Goal: Feedback & Contribution: Leave review/rating

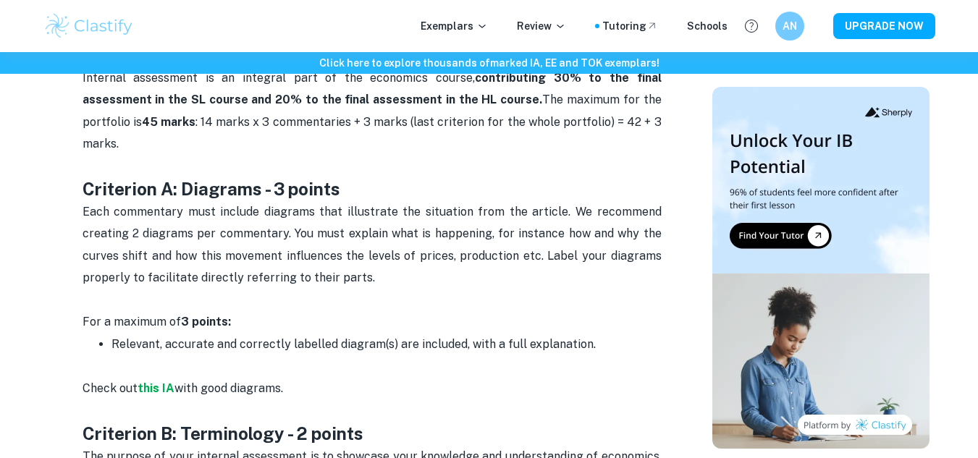
scroll to position [675, 0]
click at [161, 381] on strong "this IA" at bounding box center [156, 388] width 37 height 14
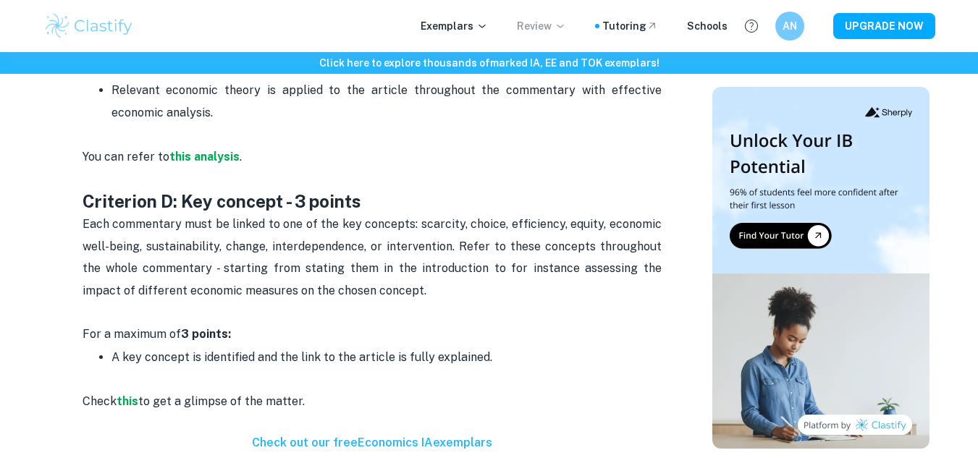
scroll to position [1373, 0]
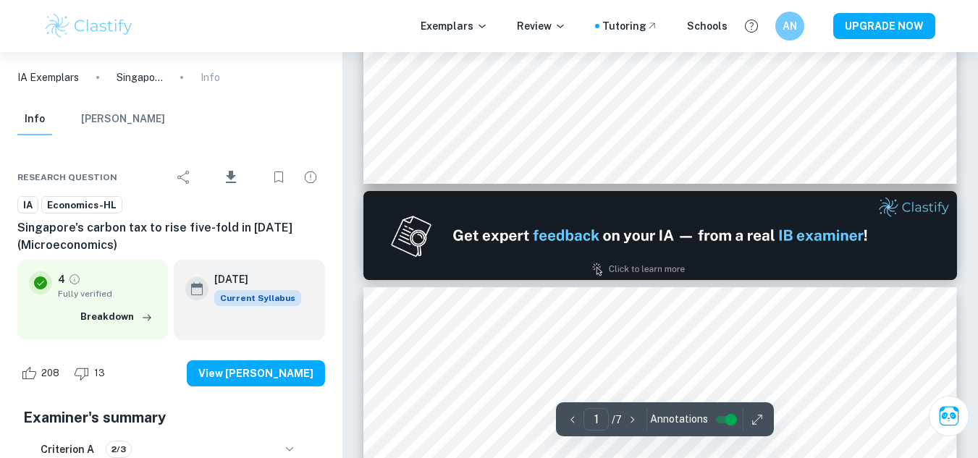
scroll to position [651, 0]
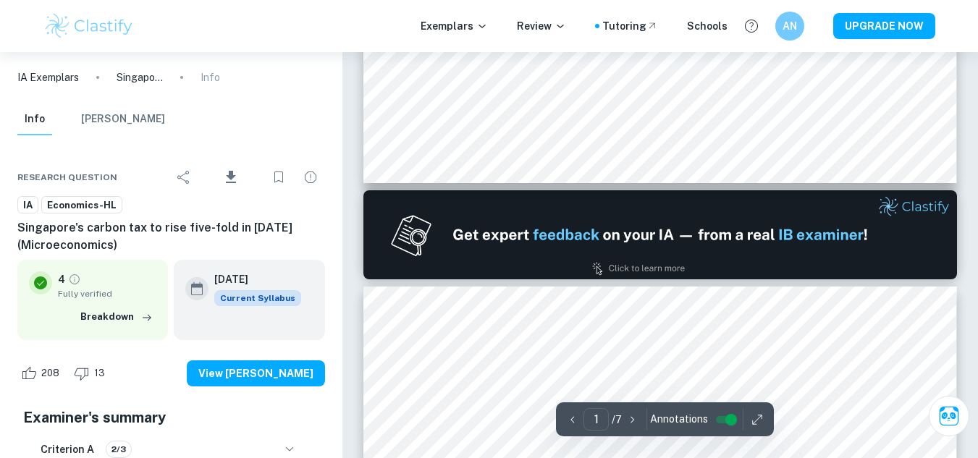
click at [683, 236] on img at bounding box center [660, 234] width 594 height 89
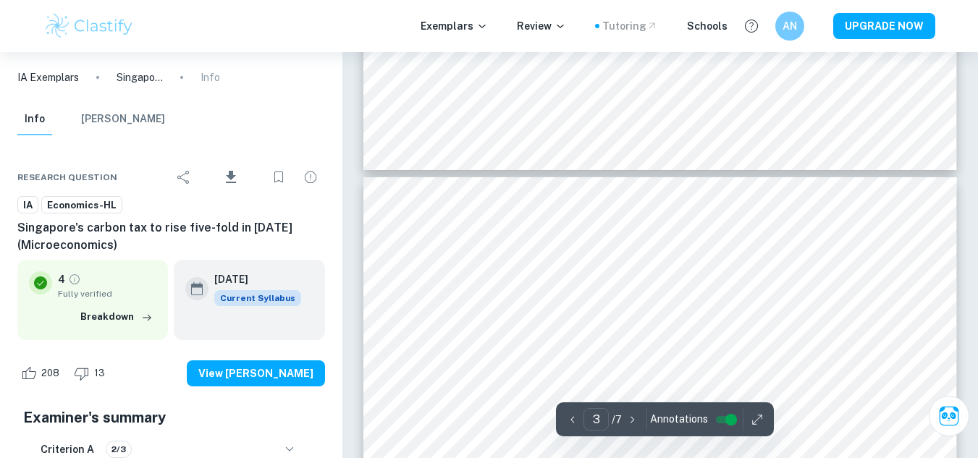
type input "4"
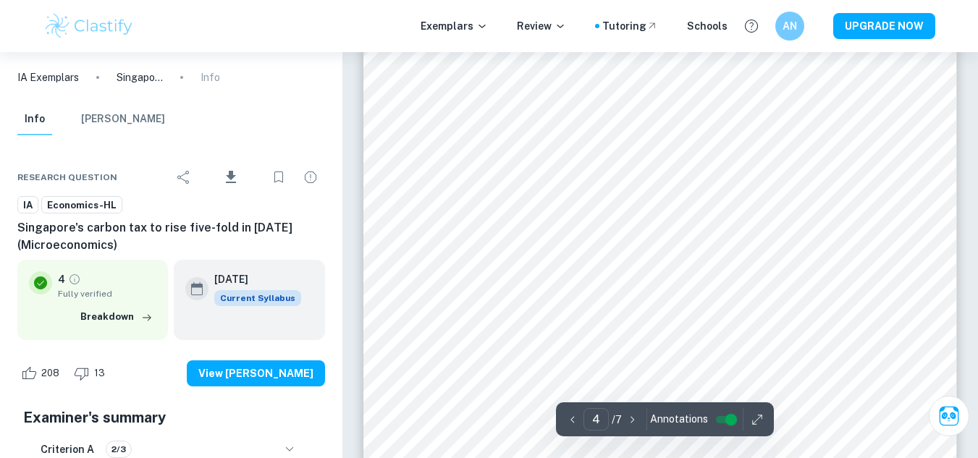
scroll to position [2708, 0]
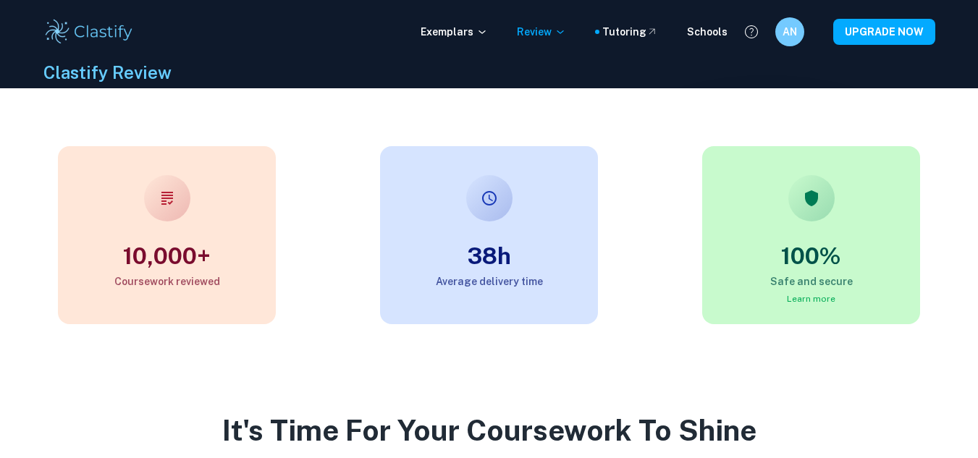
scroll to position [59, 0]
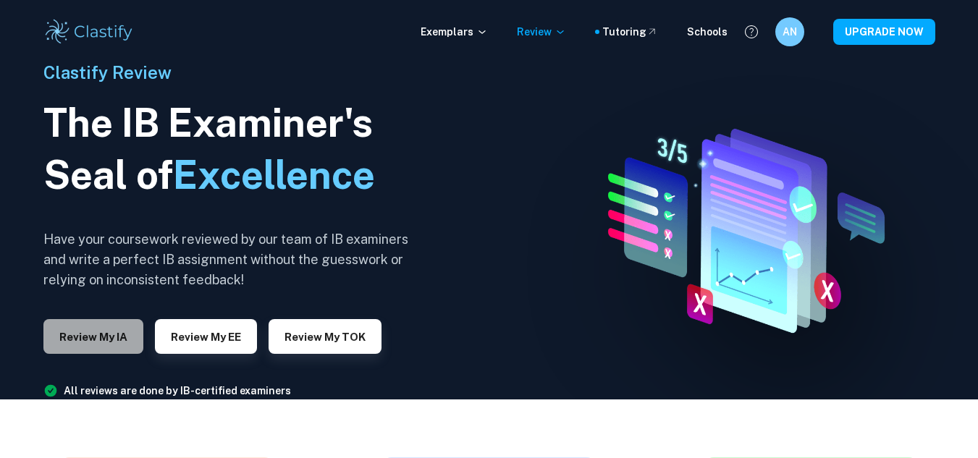
click at [110, 334] on button "Review my IA" at bounding box center [93, 336] width 100 height 35
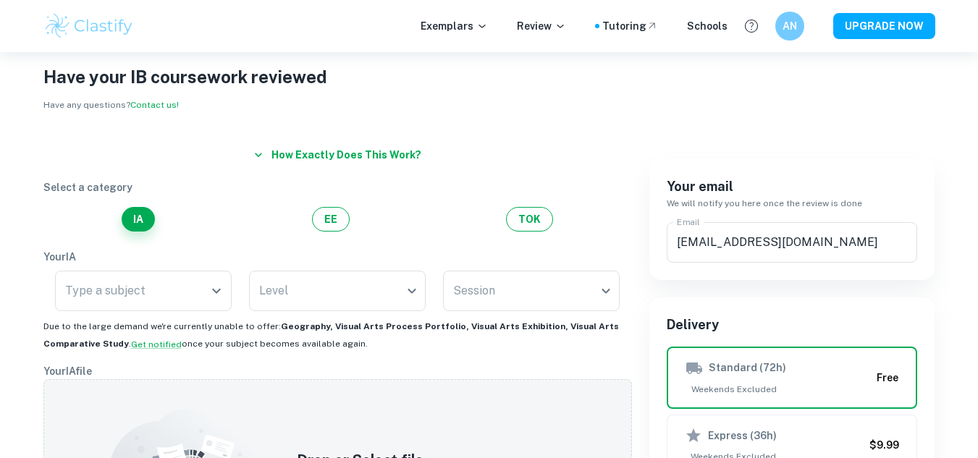
scroll to position [3, 0]
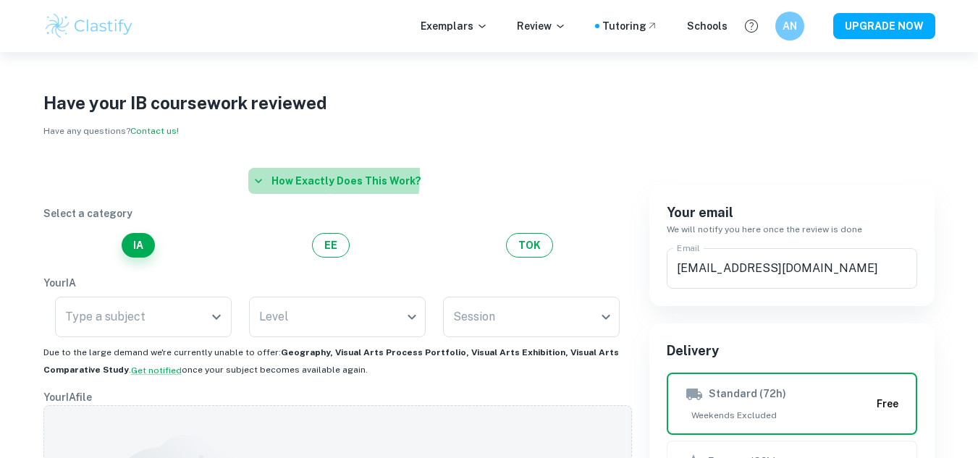
click at [264, 175] on icon "button" at bounding box center [258, 181] width 14 height 14
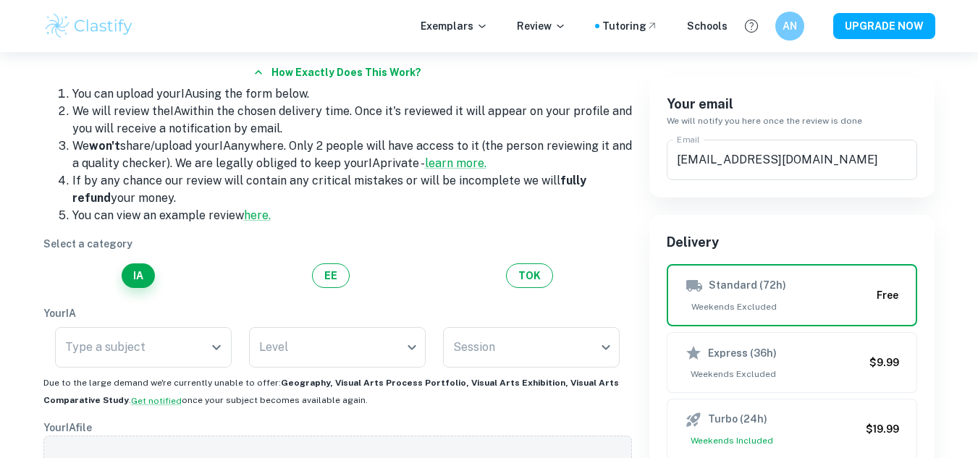
scroll to position [114, 0]
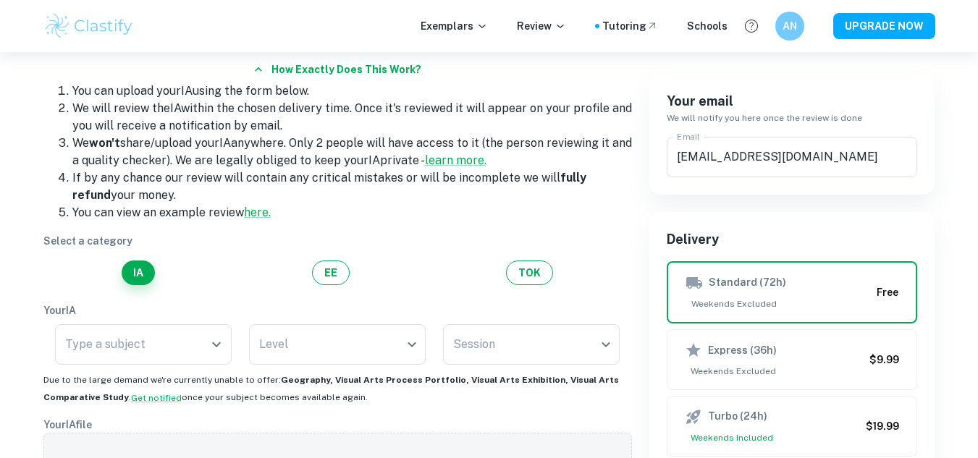
drag, startPoint x: 393, startPoint y: 231, endPoint x: 350, endPoint y: 201, distance: 52.4
click at [350, 201] on li "If by any chance our review will contain any critical mistakes or will be incom…" at bounding box center [352, 186] width 560 height 35
